Goal: Information Seeking & Learning: Learn about a topic

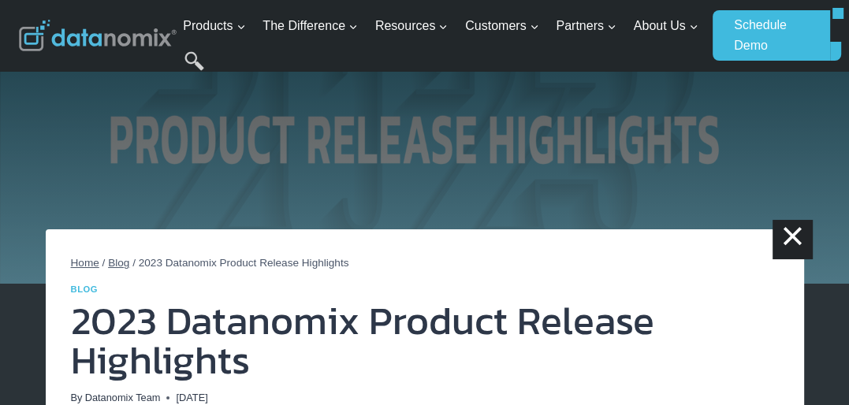
click at [151, 401] on link "Datanomix Team" at bounding box center [123, 398] width 76 height 12
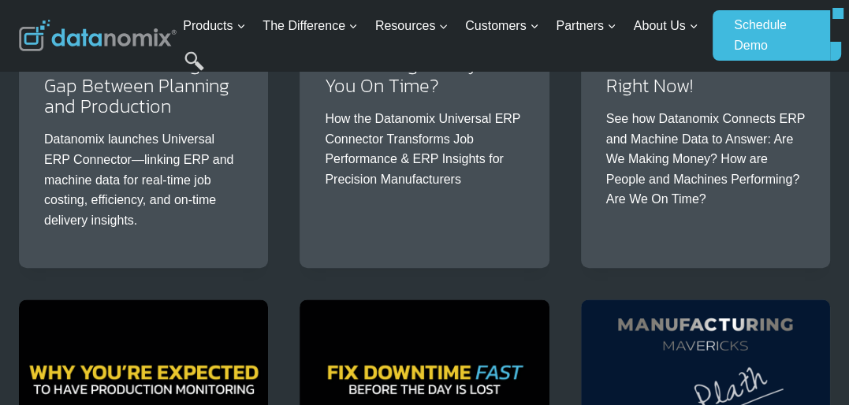
scroll to position [60, 0]
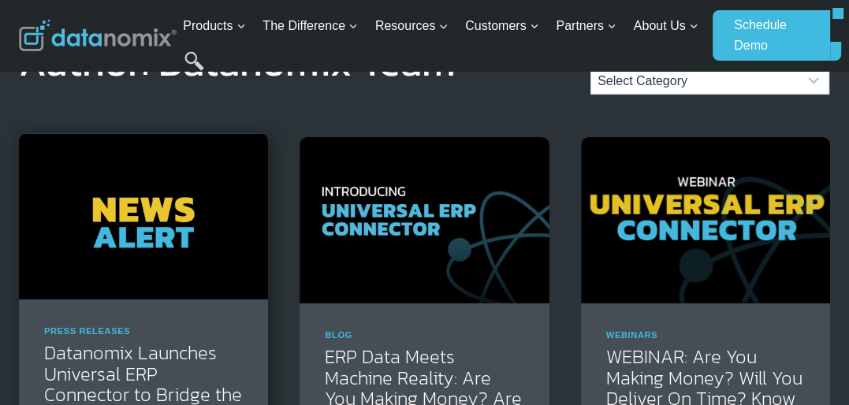
click at [126, 203] on img at bounding box center [143, 216] width 249 height 166
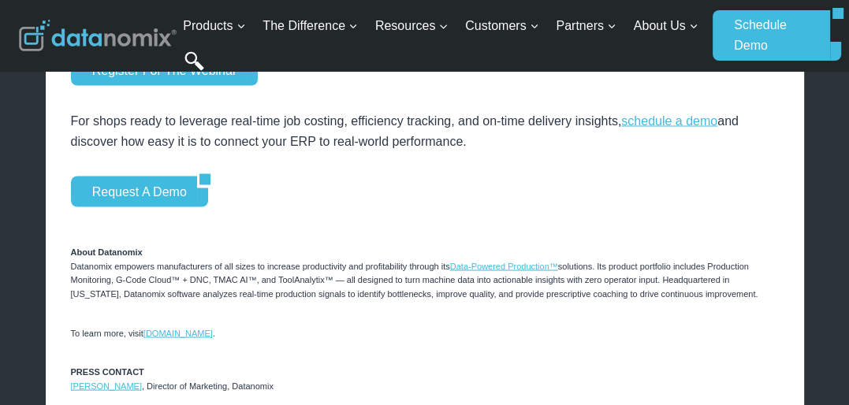
scroll to position [2129, 0]
